Goal: Find contact information: Find contact information

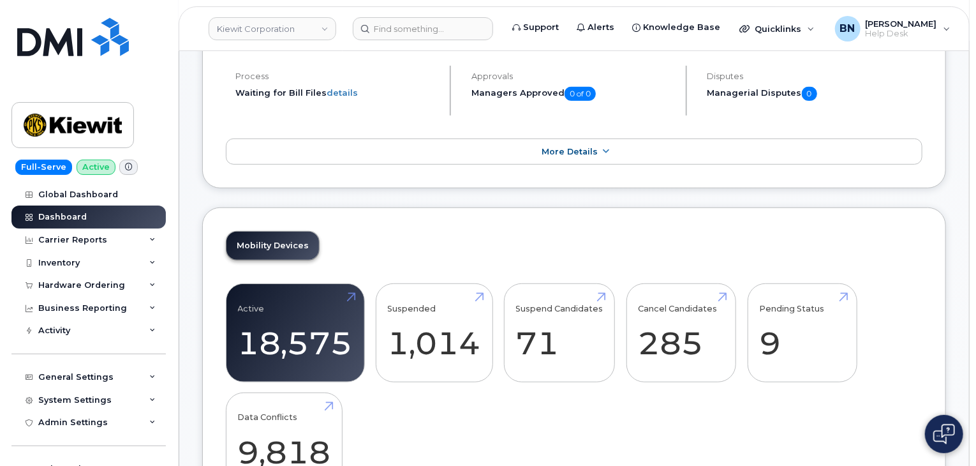
scroll to position [319, 0]
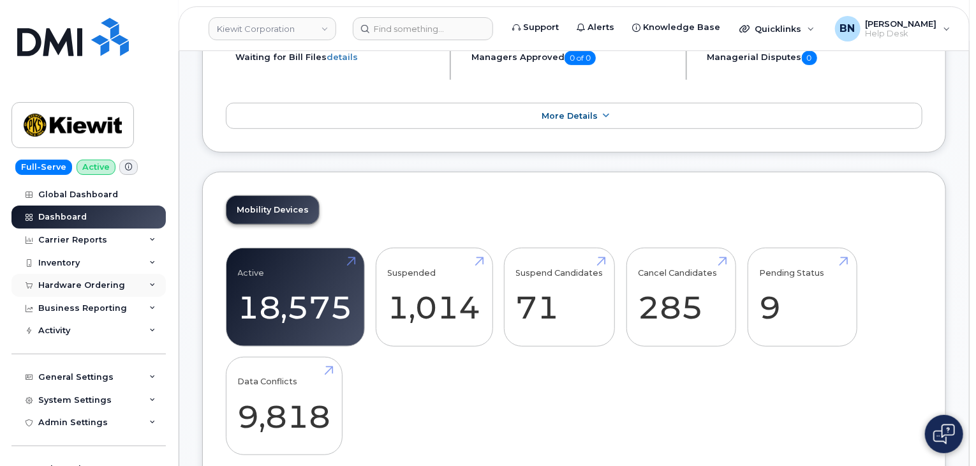
click at [70, 291] on div "Hardware Ordering" at bounding box center [88, 285] width 154 height 23
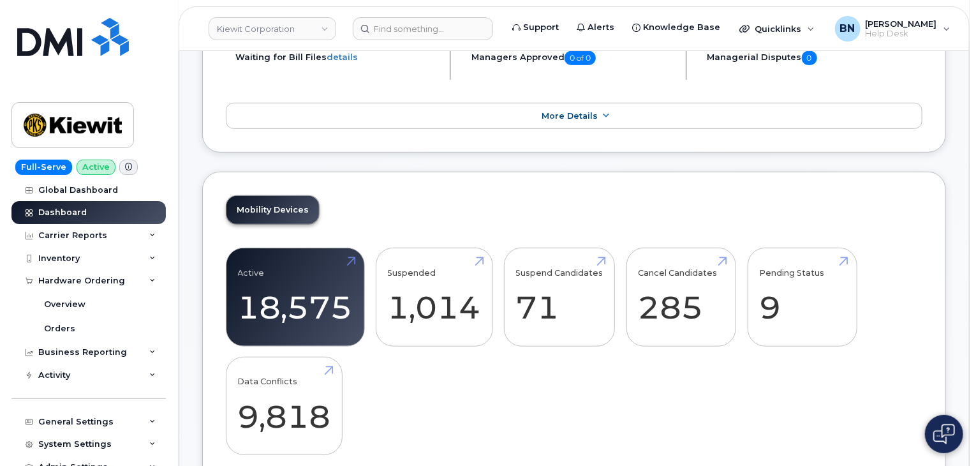
scroll to position [0, 0]
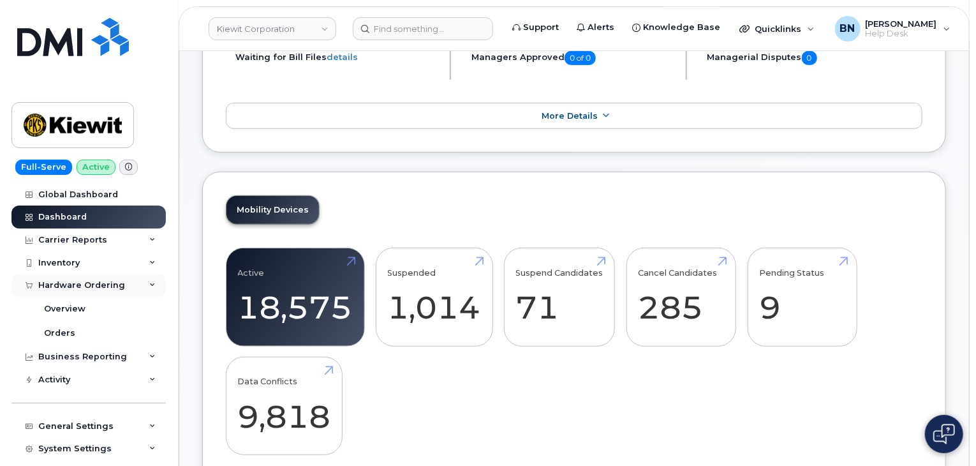
click at [149, 284] on icon at bounding box center [152, 285] width 6 height 6
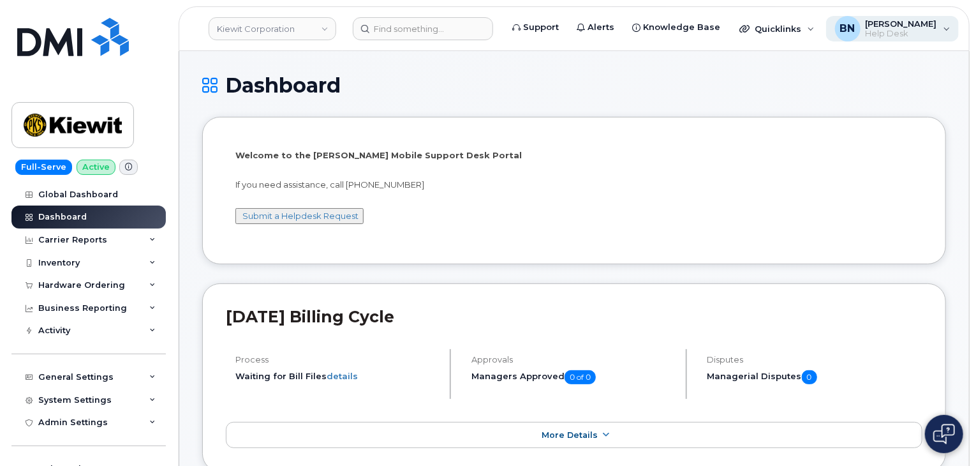
click at [934, 29] on div "BN [PERSON_NAME] Help Desk" at bounding box center [892, 29] width 133 height 26
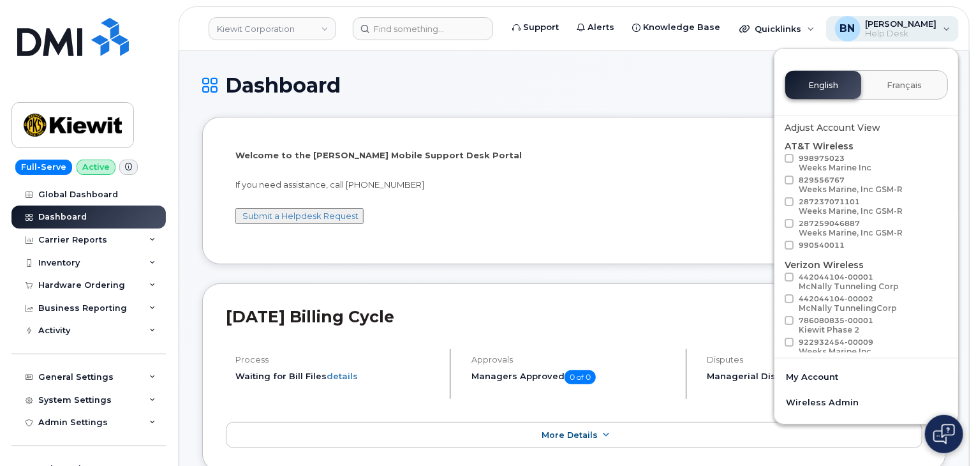
click at [935, 27] on div "BN [PERSON_NAME] Help Desk" at bounding box center [892, 29] width 133 height 26
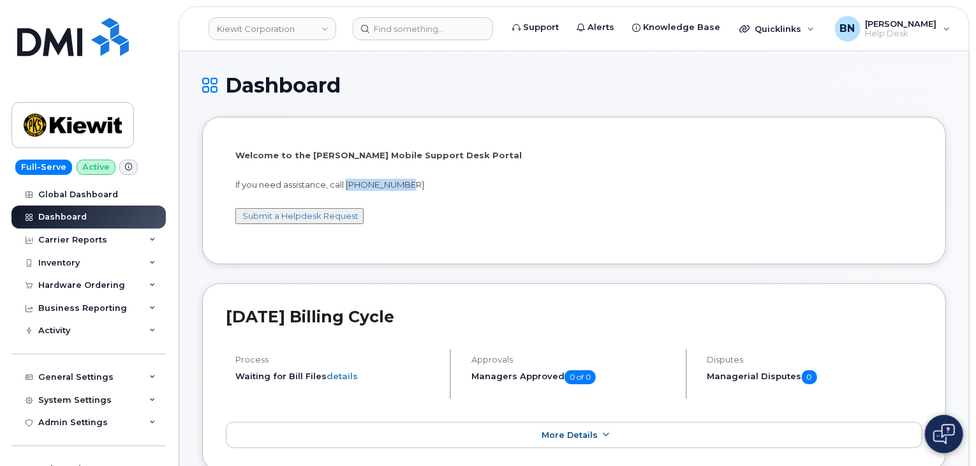
drag, startPoint x: 347, startPoint y: 182, endPoint x: 414, endPoint y: 187, distance: 67.2
click at [414, 187] on p "If you need assistance, call [PHONE_NUMBER]" at bounding box center [573, 185] width 677 height 12
click at [407, 184] on p "If you need assistance, call [PHONE_NUMBER]" at bounding box center [573, 185] width 677 height 12
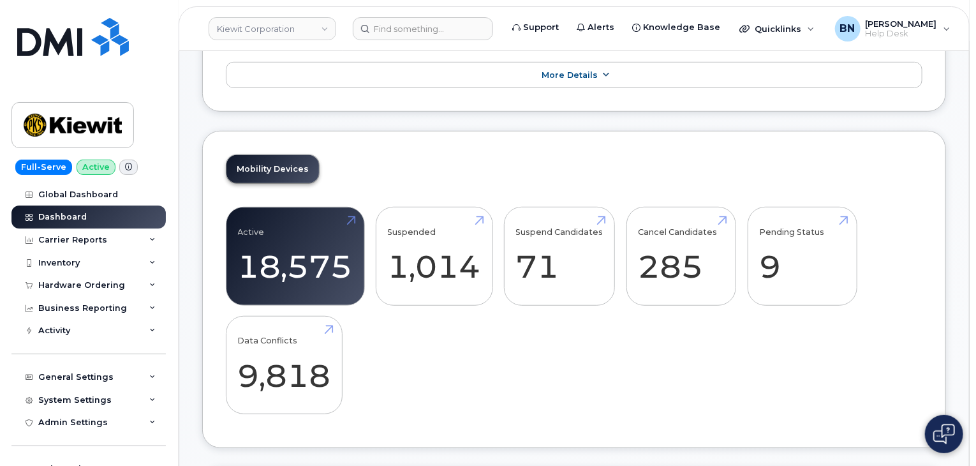
scroll to position [446, 0]
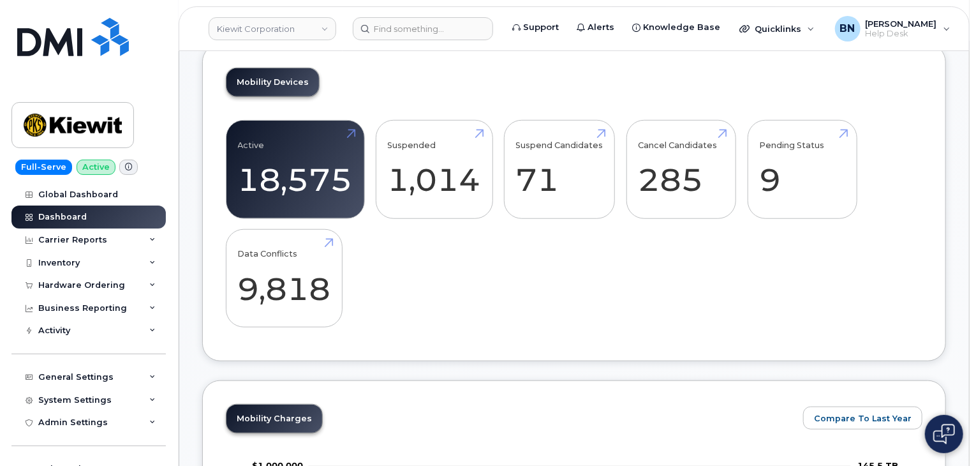
click at [404, 256] on div "Active 18,575 Suspended 1,014 Suspend Candidates 71 Cancel Candidates 285 Pendi…" at bounding box center [574, 228] width 696 height 217
click at [404, 270] on div "Active 18,575 Suspended 1,014 Suspend Candidates 71 Cancel Candidates 285 Pendi…" at bounding box center [574, 228] width 696 height 217
click at [403, 258] on div "Active 18,575 Suspended 1,014 Suspend Candidates 71 Cancel Candidates 285 Pendi…" at bounding box center [574, 228] width 696 height 217
click at [439, 254] on div "Active 18,575 Suspended 1,014 Suspend Candidates 71 Cancel Candidates 285 Pendi…" at bounding box center [574, 228] width 696 height 217
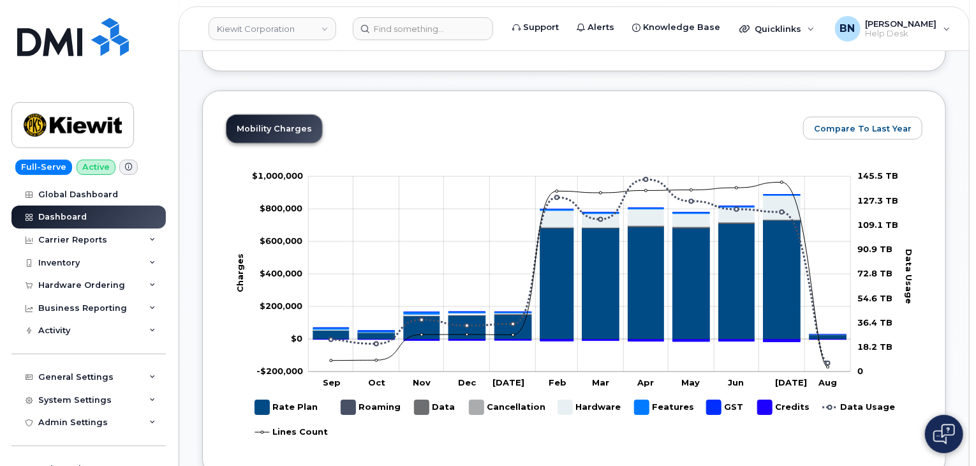
scroll to position [765, 0]
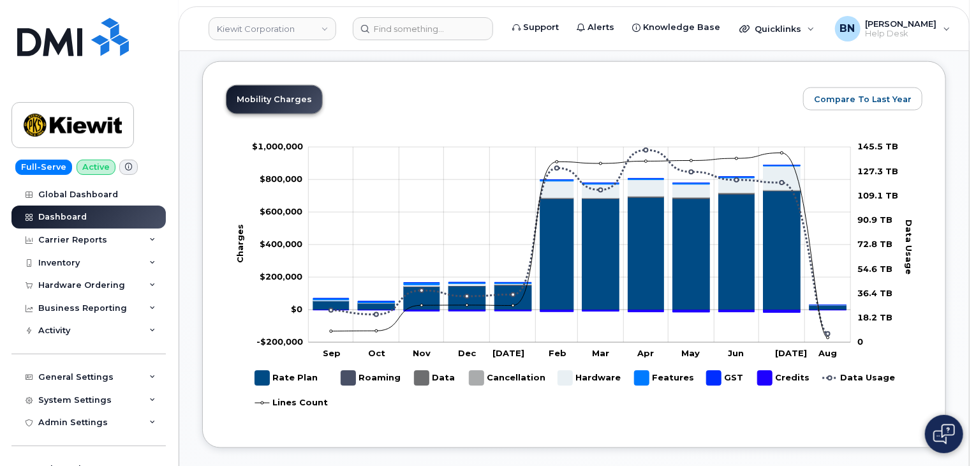
click at [401, 93] on div "Mobility Charges Compare To Last Year Zoom Out Charges $1,000,000 -$600,000 -$4…" at bounding box center [574, 254] width 696 height 339
click at [401, 96] on div "Mobility Charges Compare To Last Year Zoom Out Charges $1,000,000 -$600,000 -$4…" at bounding box center [574, 254] width 696 height 339
click at [0, 242] on div "Full-Serve Active Global Dashboard Dashboard Carrier Reports Monthly Billing Da…" at bounding box center [86, 233] width 173 height 466
drag, startPoint x: 353, startPoint y: 103, endPoint x: 352, endPoint y: 92, distance: 10.3
click at [352, 92] on div "Mobility Charges Compare To Last Year Zoom Out Charges $1,000,000 -$600,000 -$4…" at bounding box center [574, 254] width 696 height 339
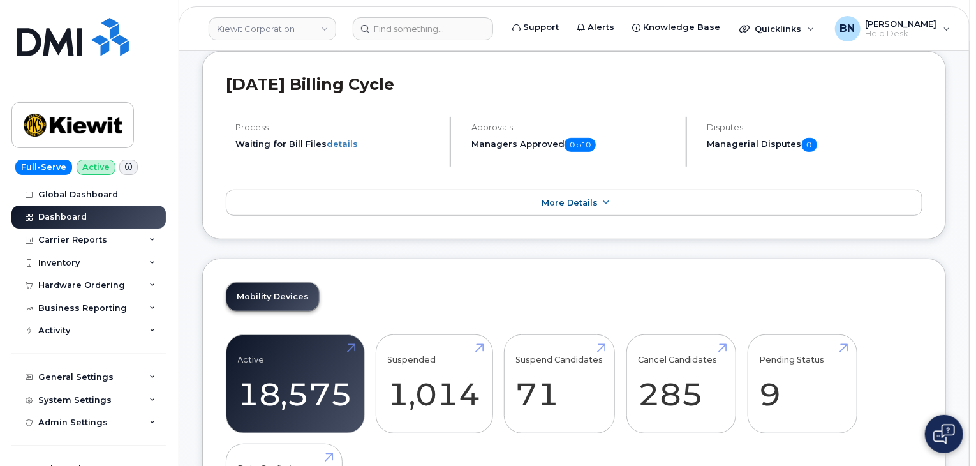
scroll to position [0, 0]
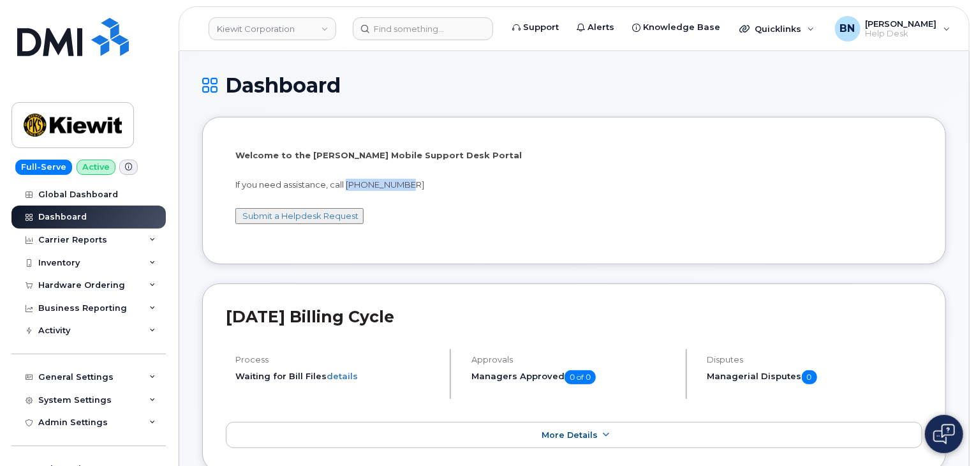
drag, startPoint x: 348, startPoint y: 182, endPoint x: 429, endPoint y: 184, distance: 81.0
click at [429, 184] on p "If you need assistance, call [PHONE_NUMBER]" at bounding box center [573, 185] width 677 height 12
click at [403, 184] on p "If you need assistance, call [PHONE_NUMBER]" at bounding box center [573, 185] width 677 height 12
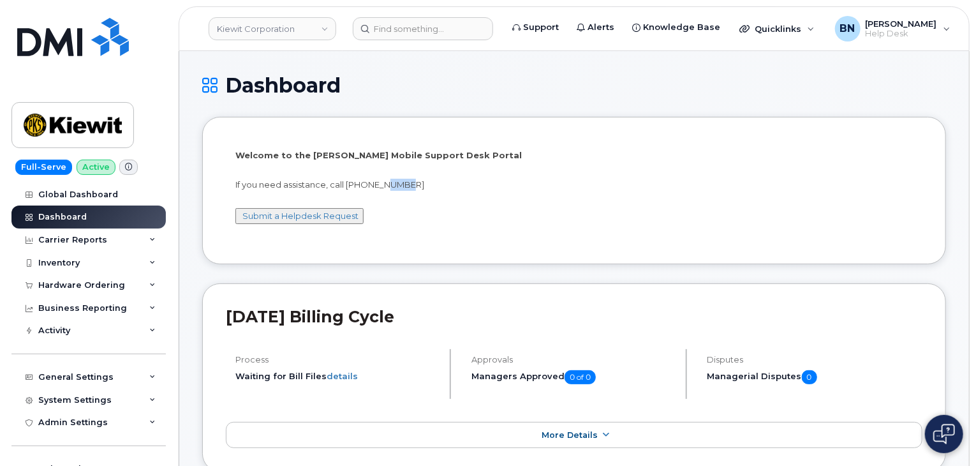
click at [409, 182] on p "If you need assistance, call [PHONE_NUMBER]" at bounding box center [573, 185] width 677 height 12
click at [440, 232] on div "Welcome to the [PERSON_NAME] Mobile Support Desk Portal If you need assistance,…" at bounding box center [573, 192] width 677 height 86
